Goal: Information Seeking & Learning: Learn about a topic

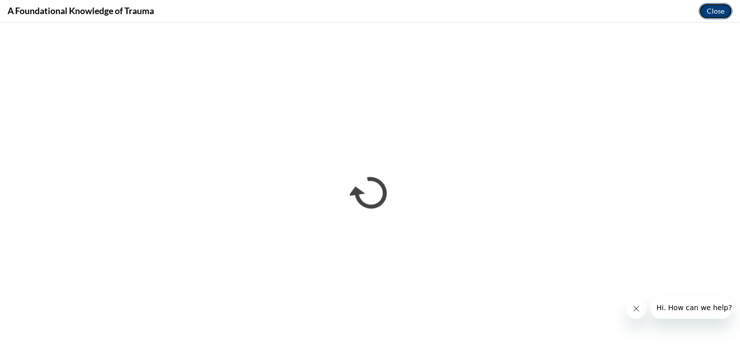
click at [724, 11] on button "Close" at bounding box center [716, 11] width 34 height 16
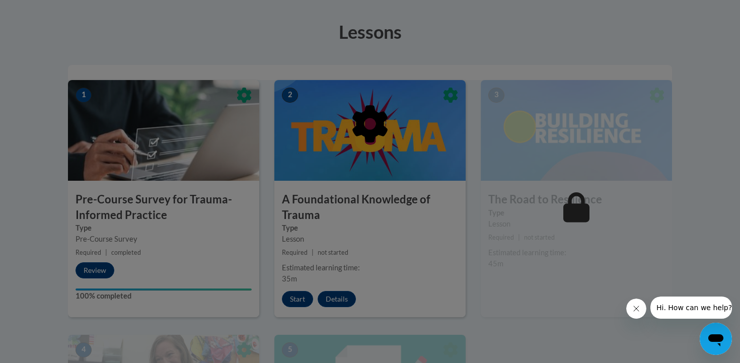
scroll to position [300, 0]
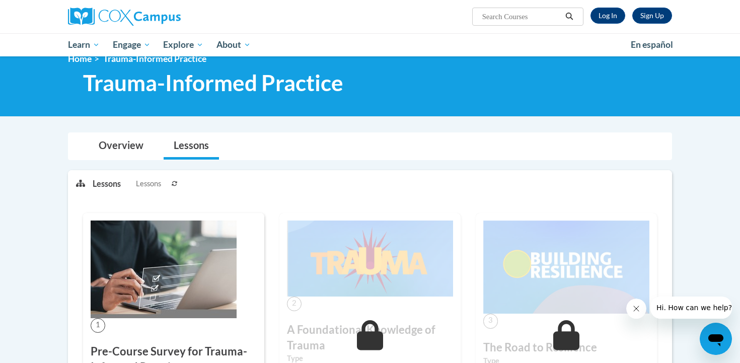
scroll to position [187, 0]
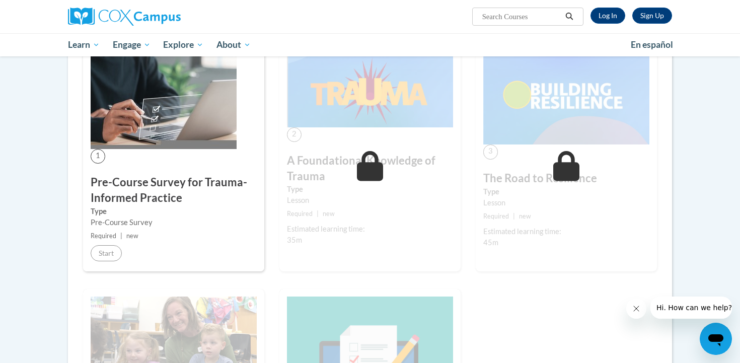
click at [373, 166] on icon at bounding box center [370, 166] width 27 height 30
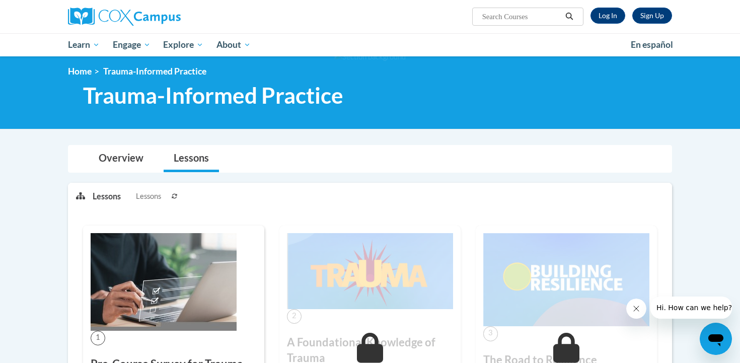
scroll to position [0, 0]
